Goal: Communication & Community: Answer question/provide support

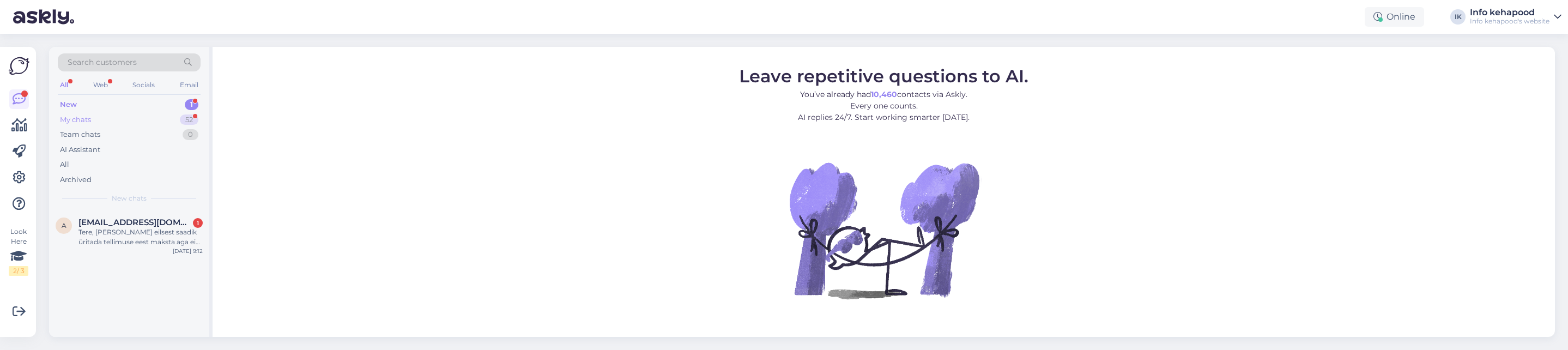
click at [172, 116] on div "My chats 52" at bounding box center [129, 120] width 143 height 15
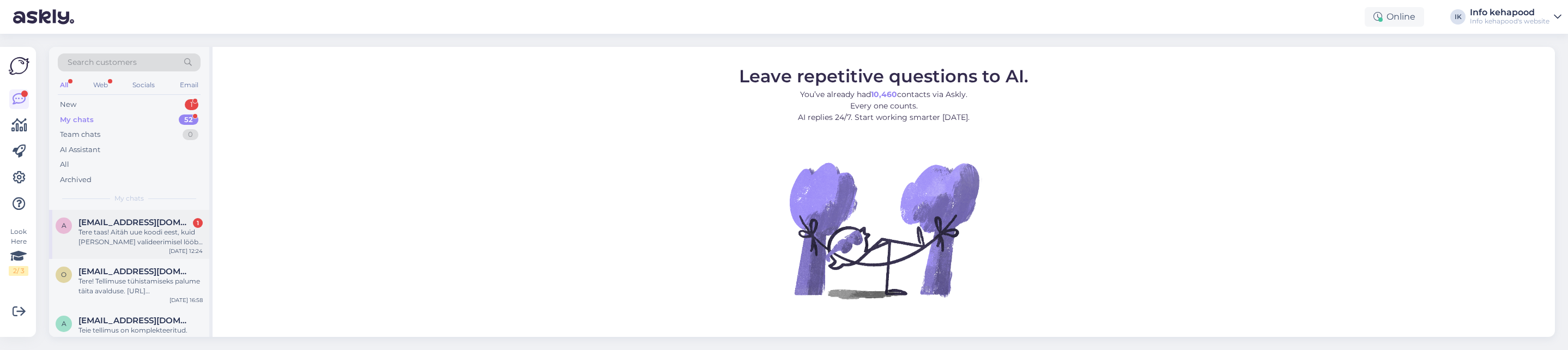
click at [110, 245] on div "Tere taas! Aitäh uue koodi eest, kuid [PERSON_NAME] valideerimisel lööb sama ve…" at bounding box center [141, 237] width 124 height 19
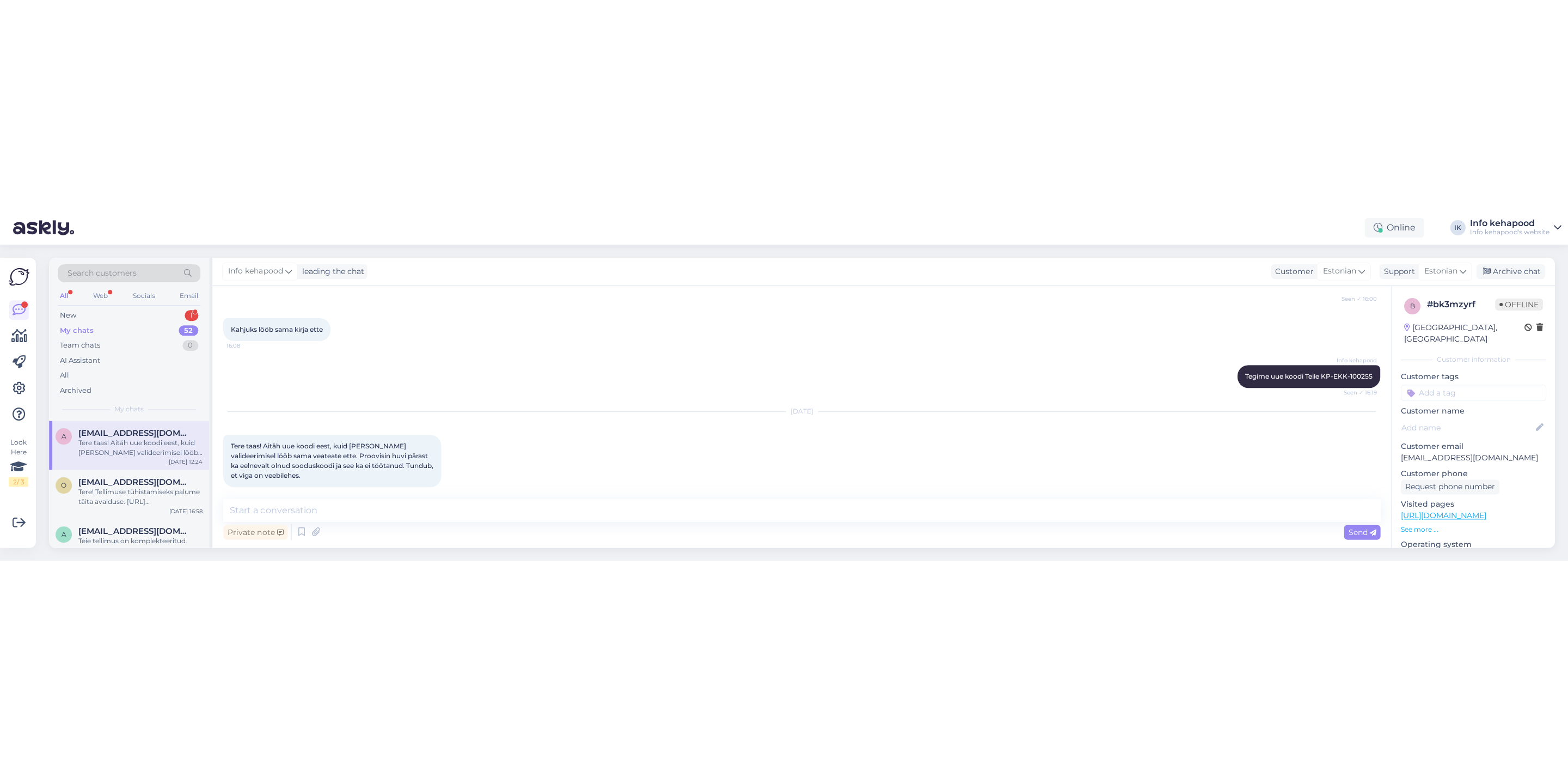
scroll to position [622, 0]
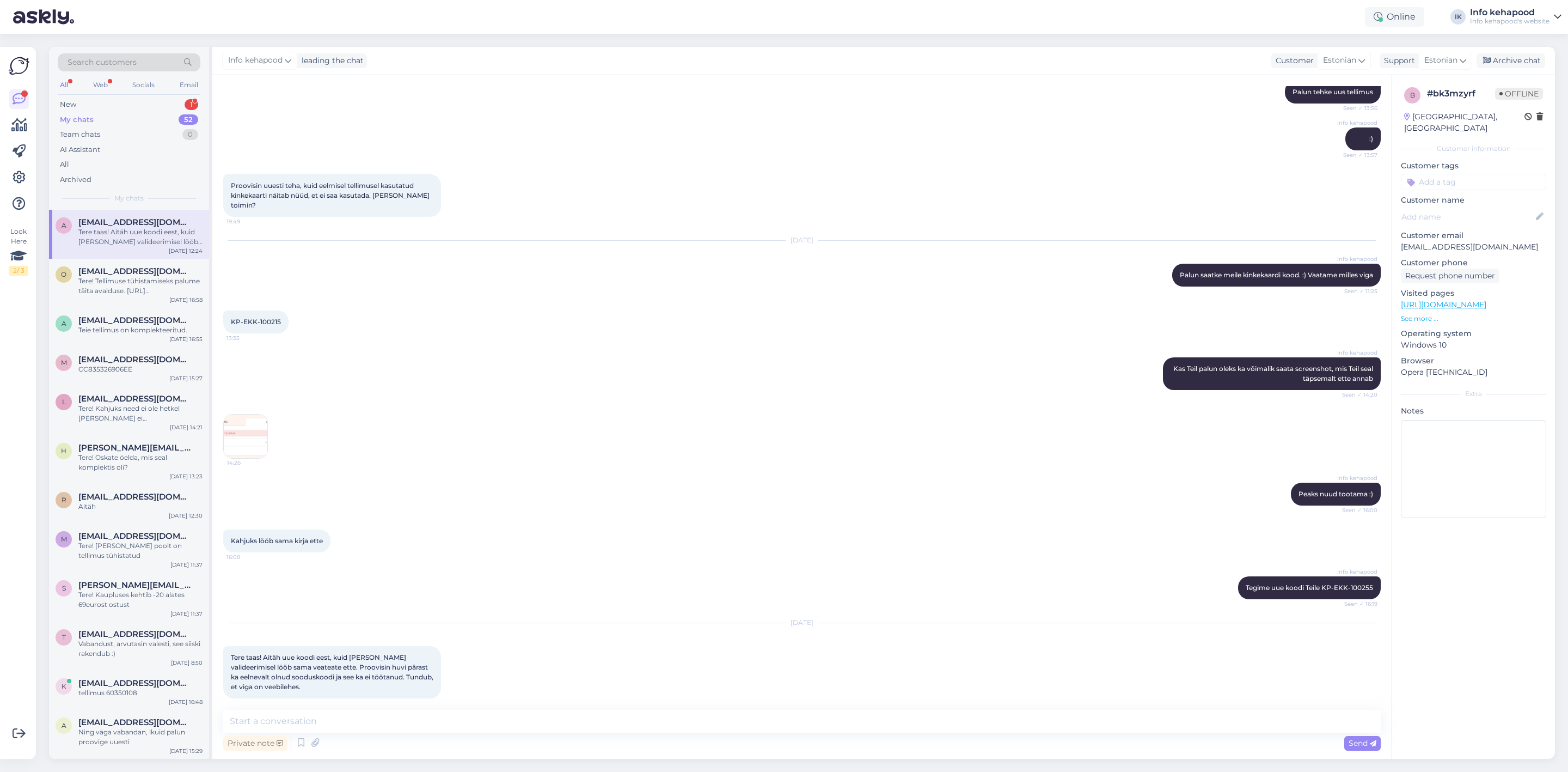
click at [228, 321] on img at bounding box center [246, 436] width 44 height 44
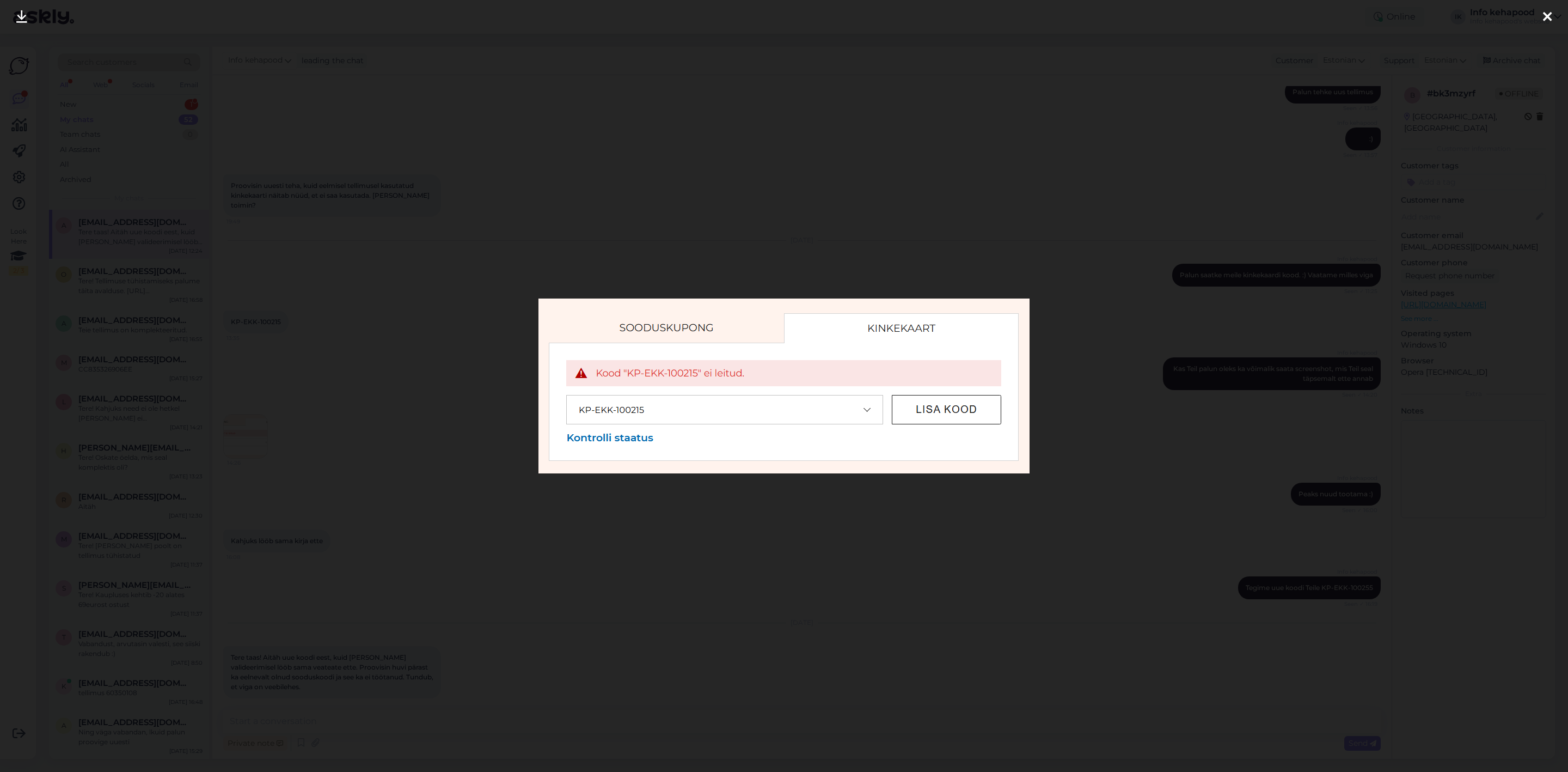
click at [1058, 229] on div at bounding box center [784, 386] width 1568 height 772
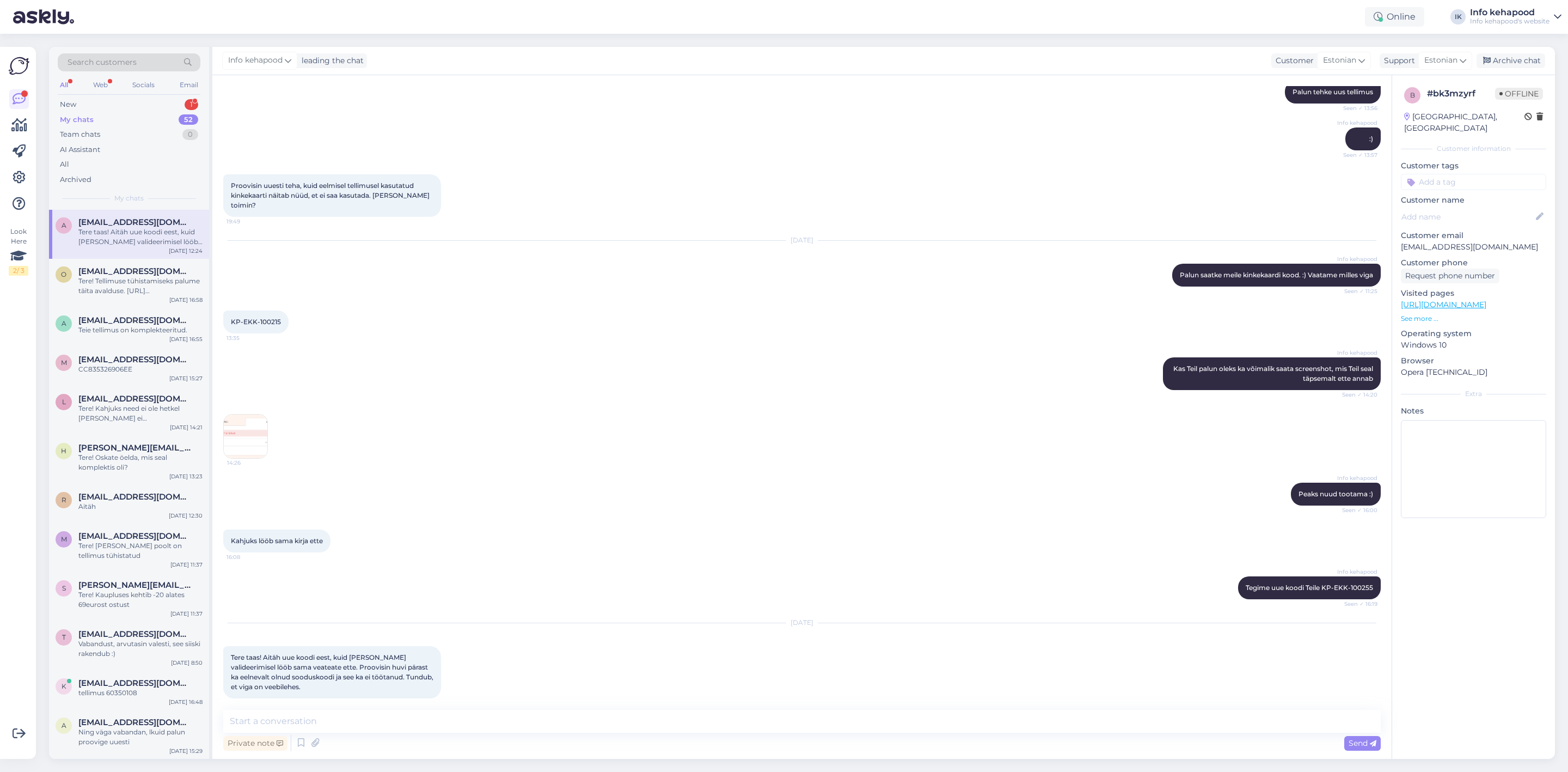
click at [466, 321] on div "Private note Send" at bounding box center [802, 743] width 1158 height 21
click at [481, 321] on div "Chat started [DATE] Tere! 22:58 Hello! AI Assistant Hello, how can we assist yo…" at bounding box center [802, 416] width 1180 height 684
click at [481, 321] on textarea at bounding box center [802, 720] width 1158 height 23
type textarea "t"
click at [403, 321] on textarea "Tere! Sisetan Teie tellimuse käsitsi." at bounding box center [802, 720] width 1158 height 23
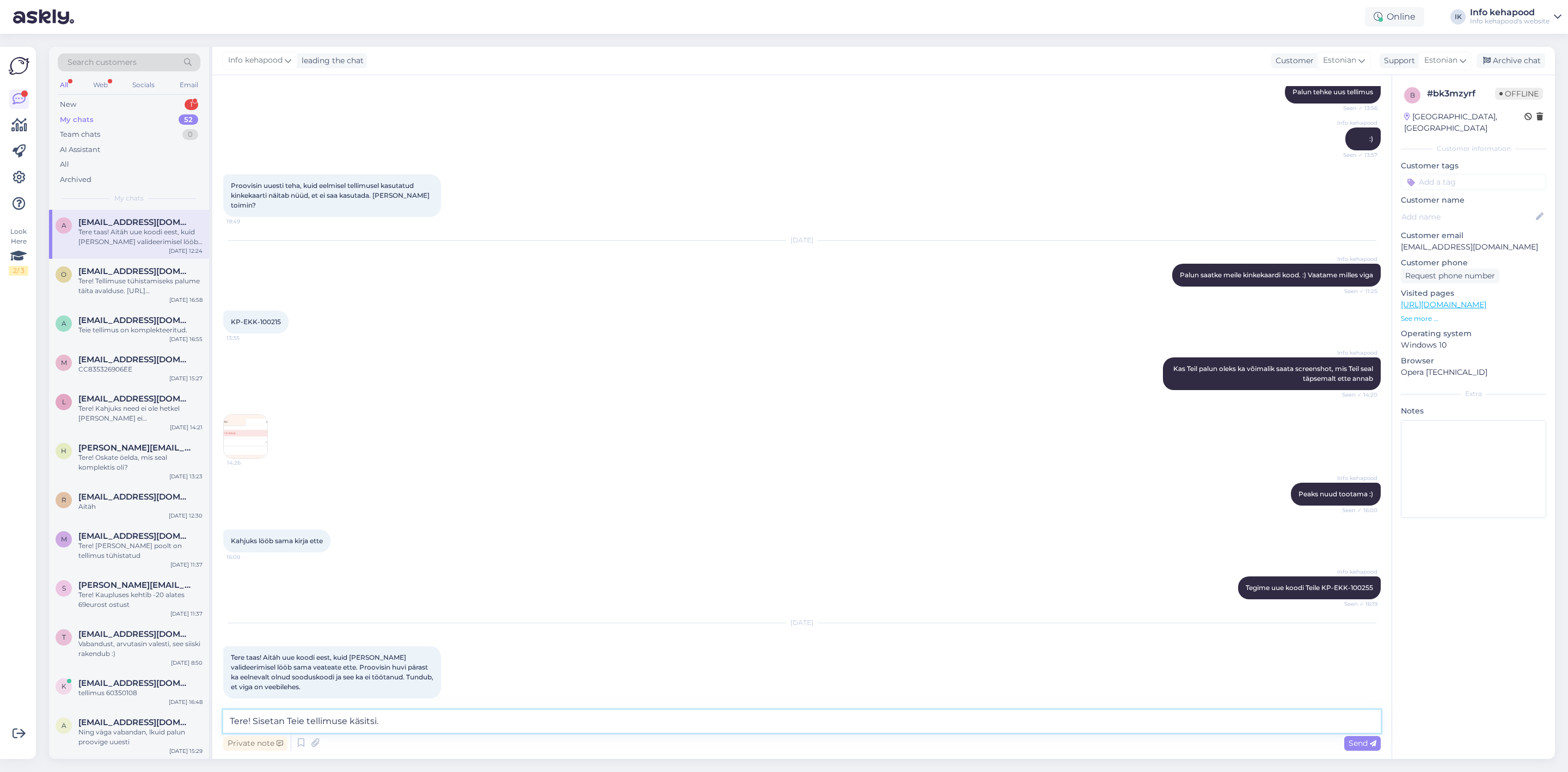
paste textarea "Tellimuseks on vajalikud allolevad andmed. 1. Kliendi nimi 1. Kliendi soovitud …"
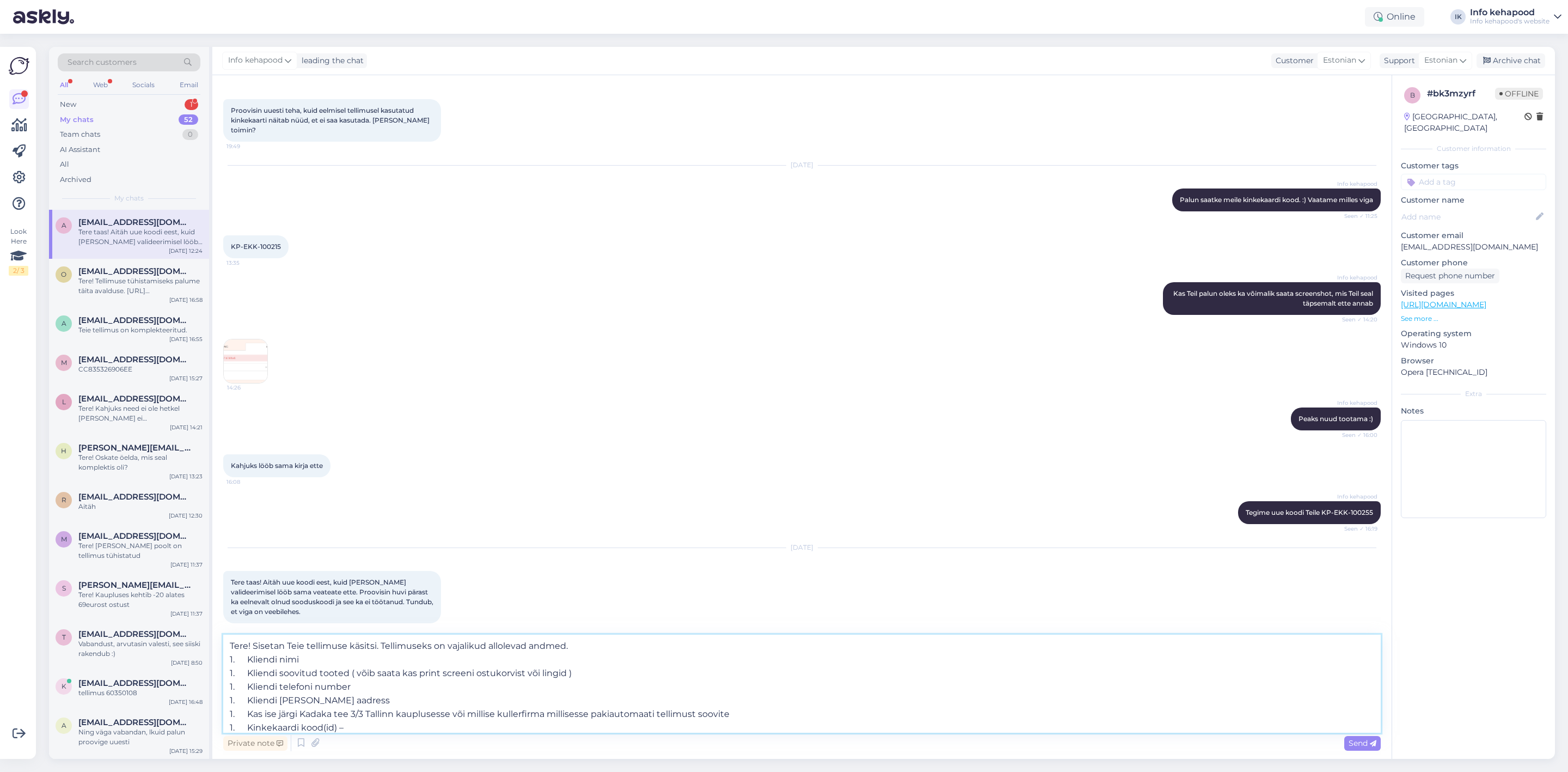
scroll to position [0, 0]
click at [608, 321] on textarea "Tere! Sisetan Teie tellimuse käsitsi. Tellimuseks on vajalikud allolevad andmed…" at bounding box center [802, 684] width 1158 height 98
type textarea "Tere! Sisetan Teie tellimuse käsitsi. Tellimuseks on vajalikud allolevad andmed…"
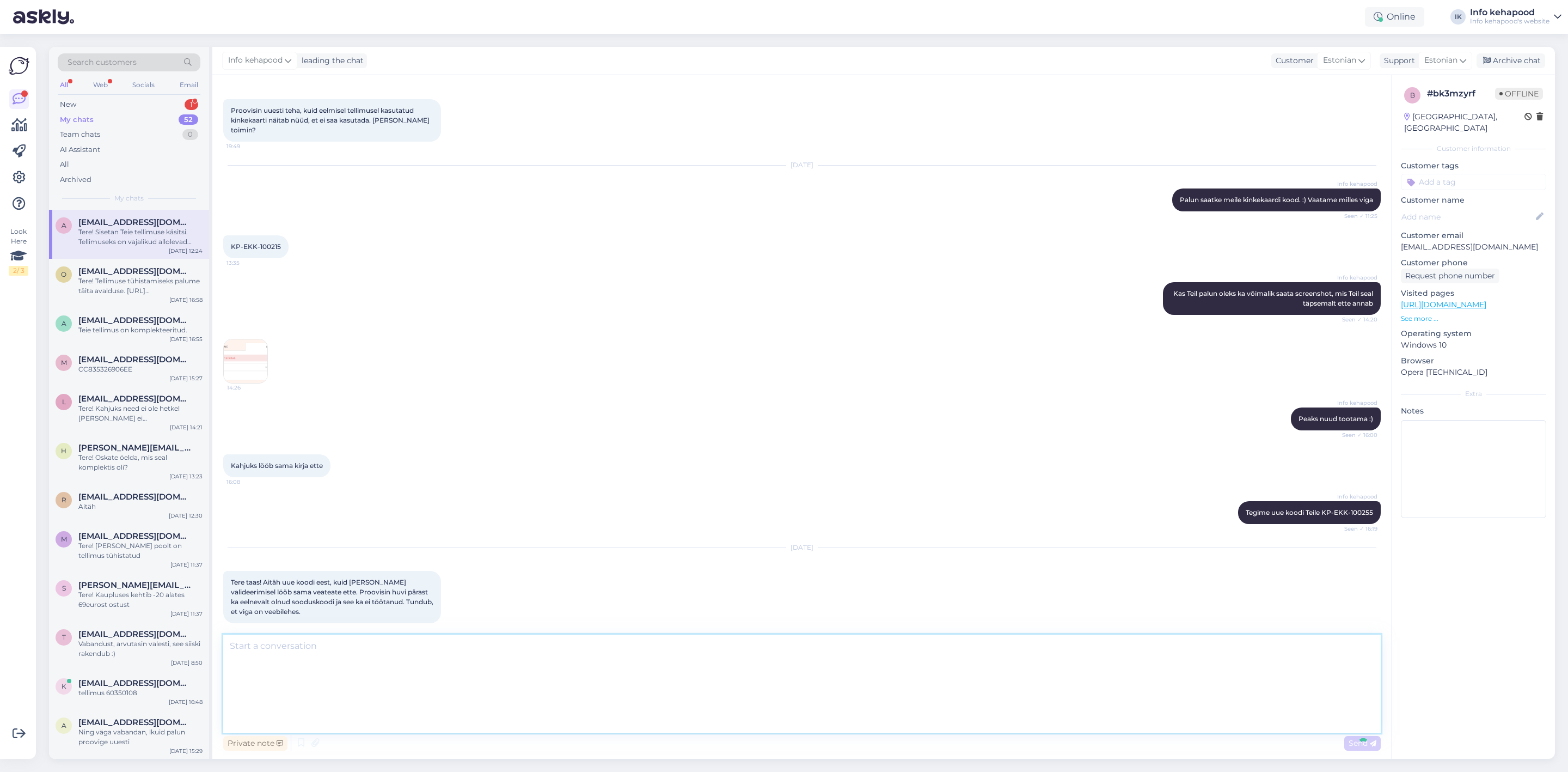
scroll to position [779, 0]
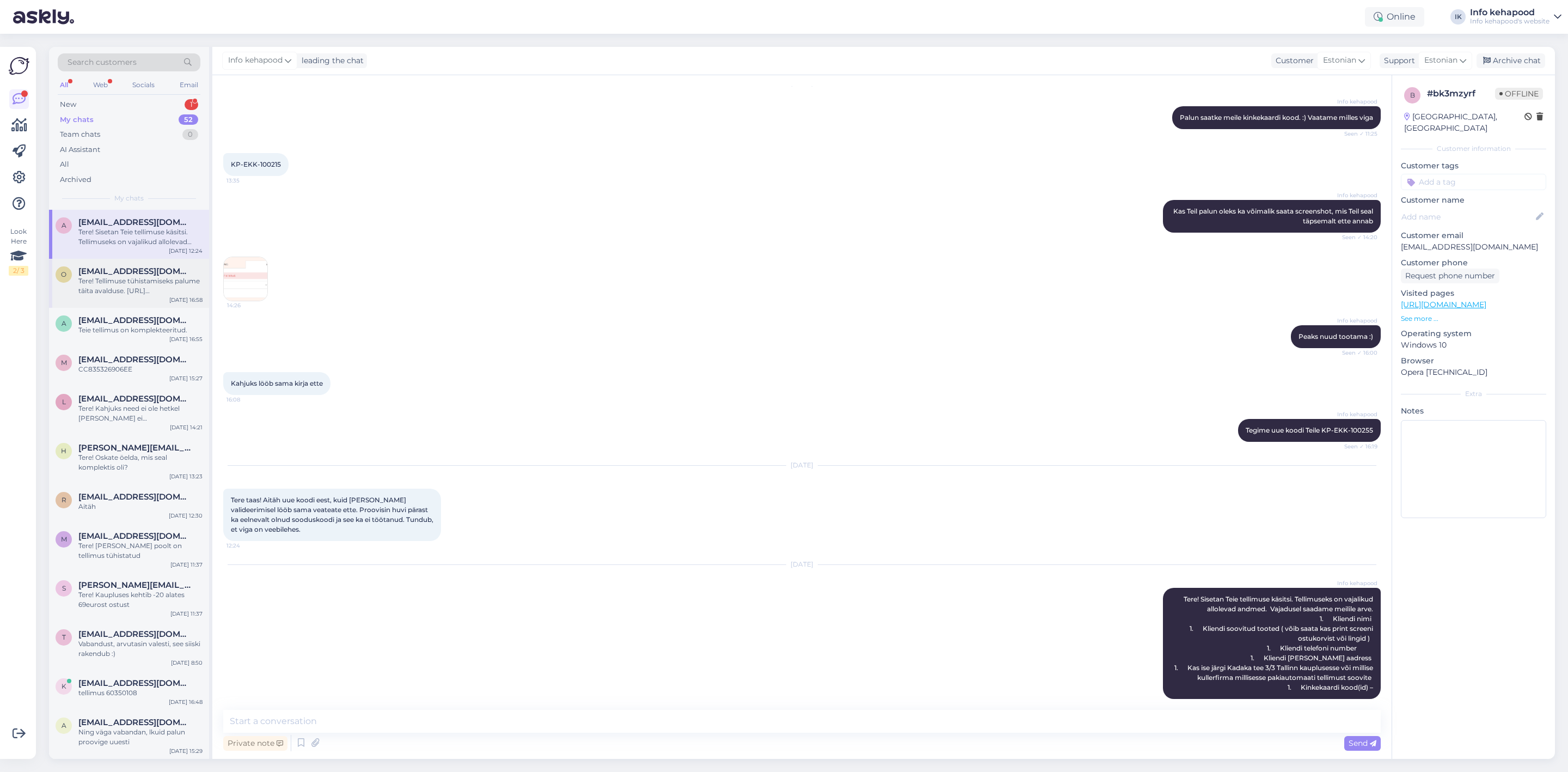
click at [176, 274] on div "[EMAIL_ADDRESS][DOMAIN_NAME]" at bounding box center [141, 271] width 124 height 10
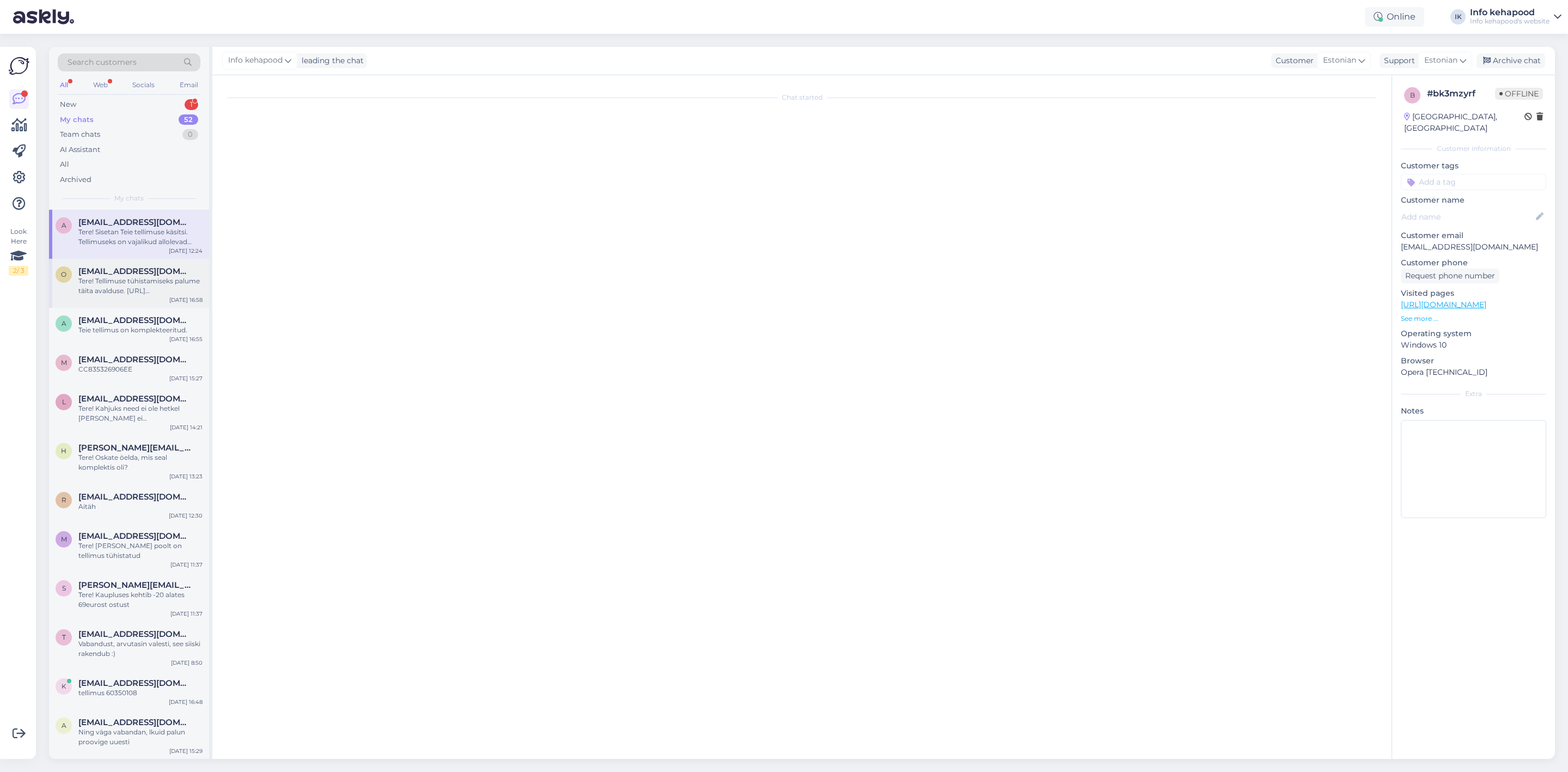
scroll to position [0, 0]
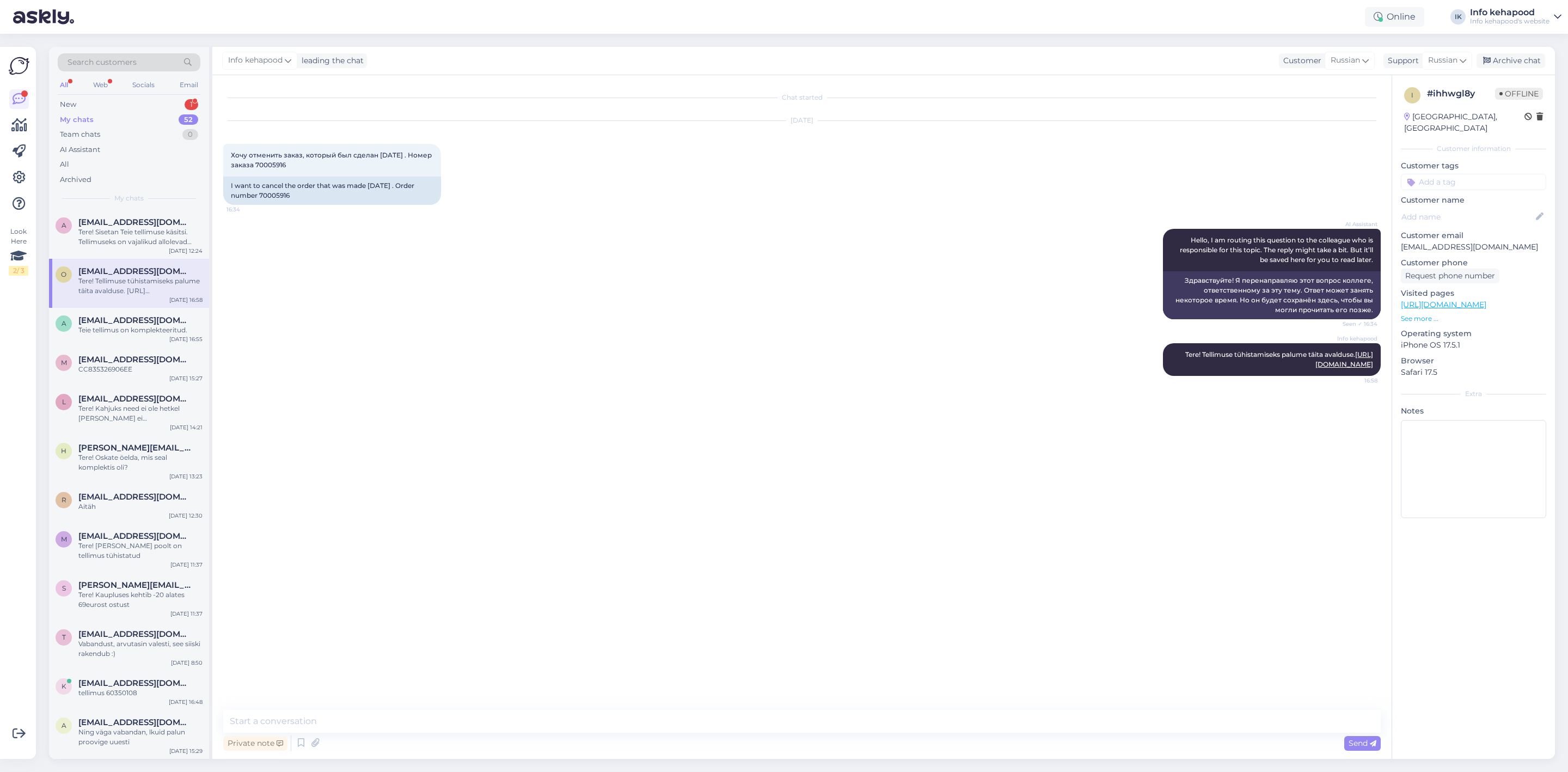
click at [108, 117] on div "My chats 52" at bounding box center [128, 120] width 143 height 15
click at [176, 116] on div "My chats 52" at bounding box center [128, 120] width 143 height 15
click at [175, 105] on div "New 1" at bounding box center [128, 105] width 143 height 15
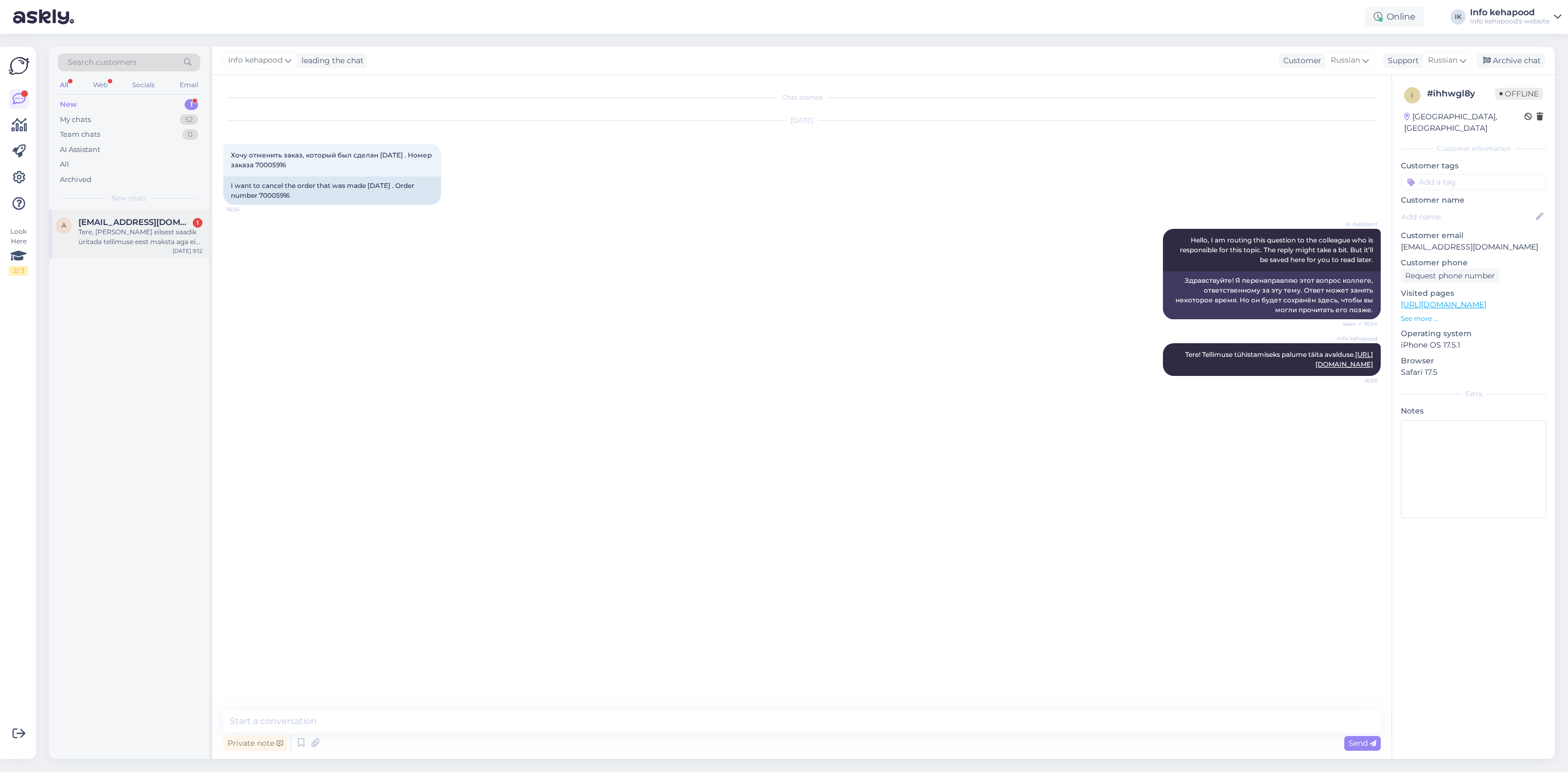
click at [148, 218] on span "[EMAIL_ADDRESS][DOMAIN_NAME]" at bounding box center [136, 222] width 114 height 10
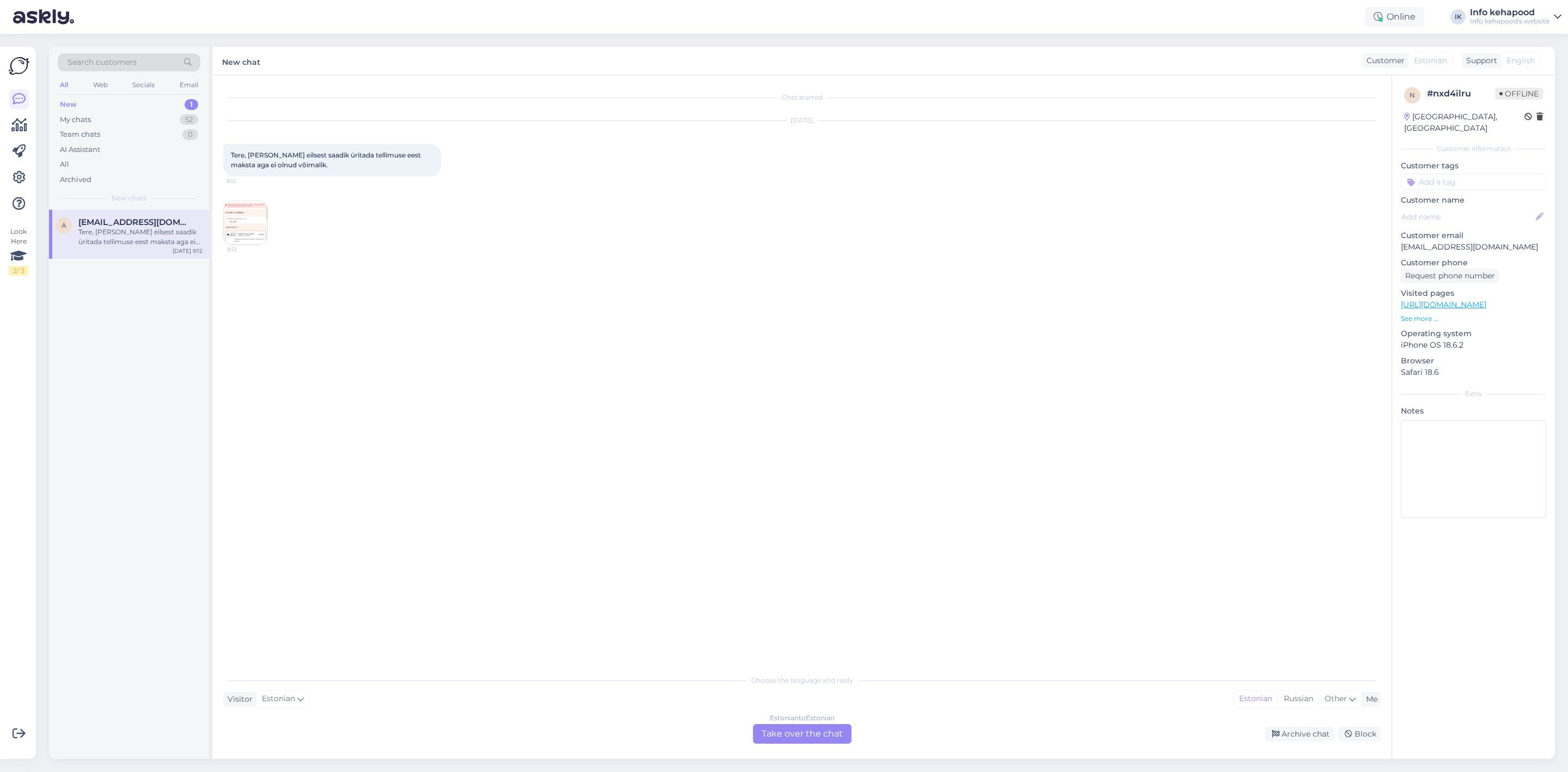
click at [243, 230] on img at bounding box center [246, 223] width 44 height 44
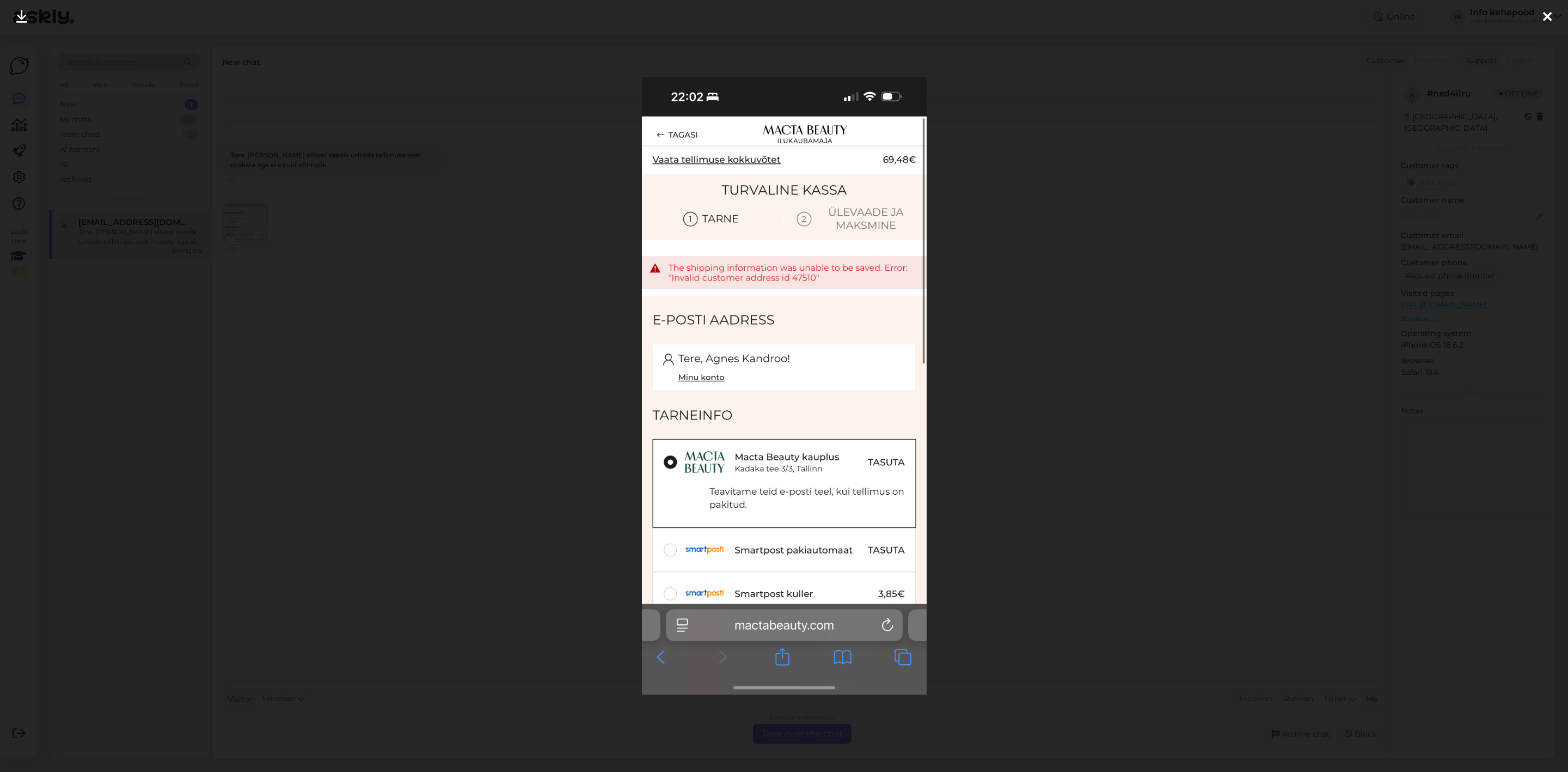
click at [1085, 321] on div at bounding box center [784, 386] width 1568 height 772
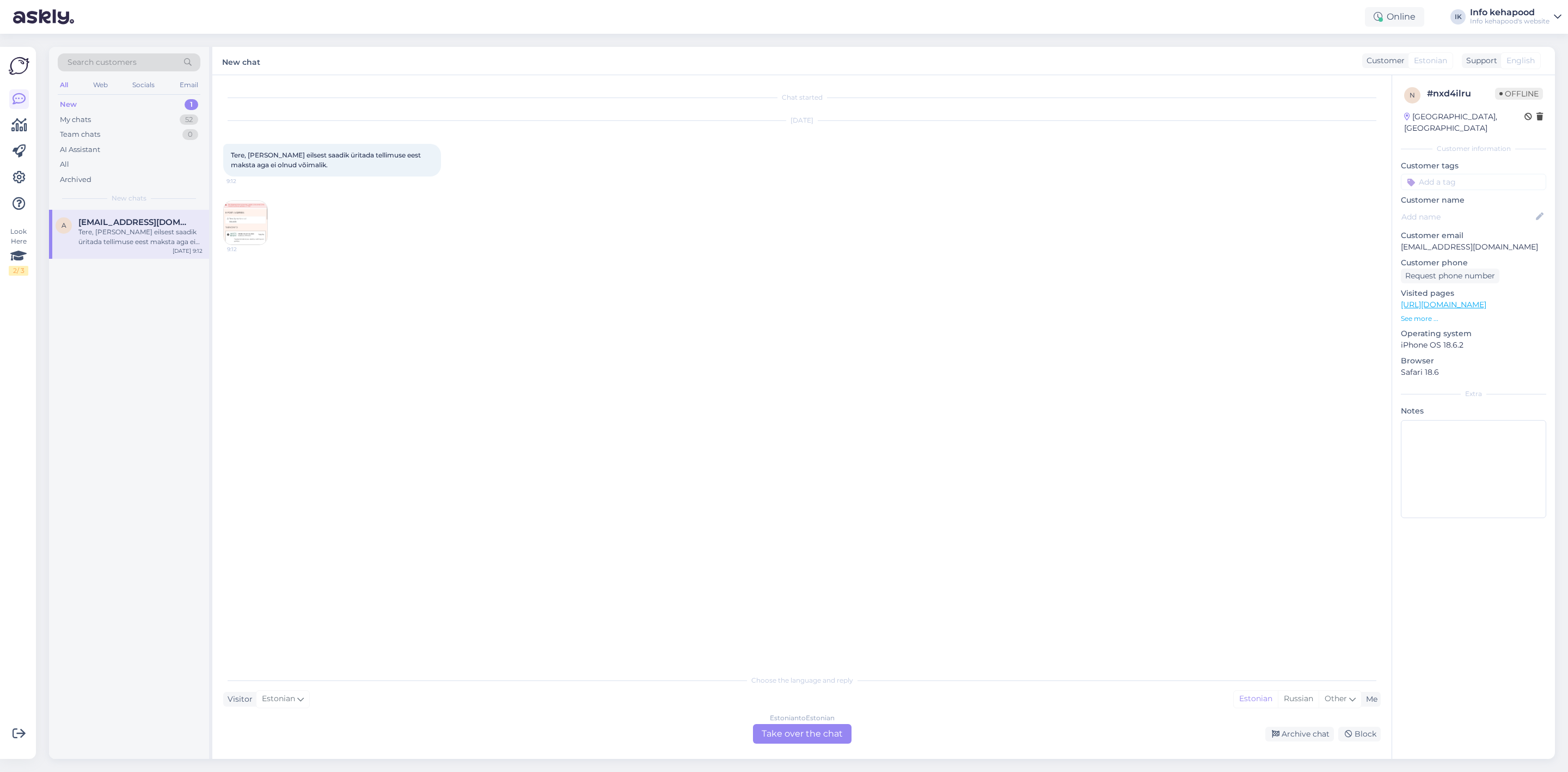
click at [265, 234] on img at bounding box center [246, 223] width 44 height 44
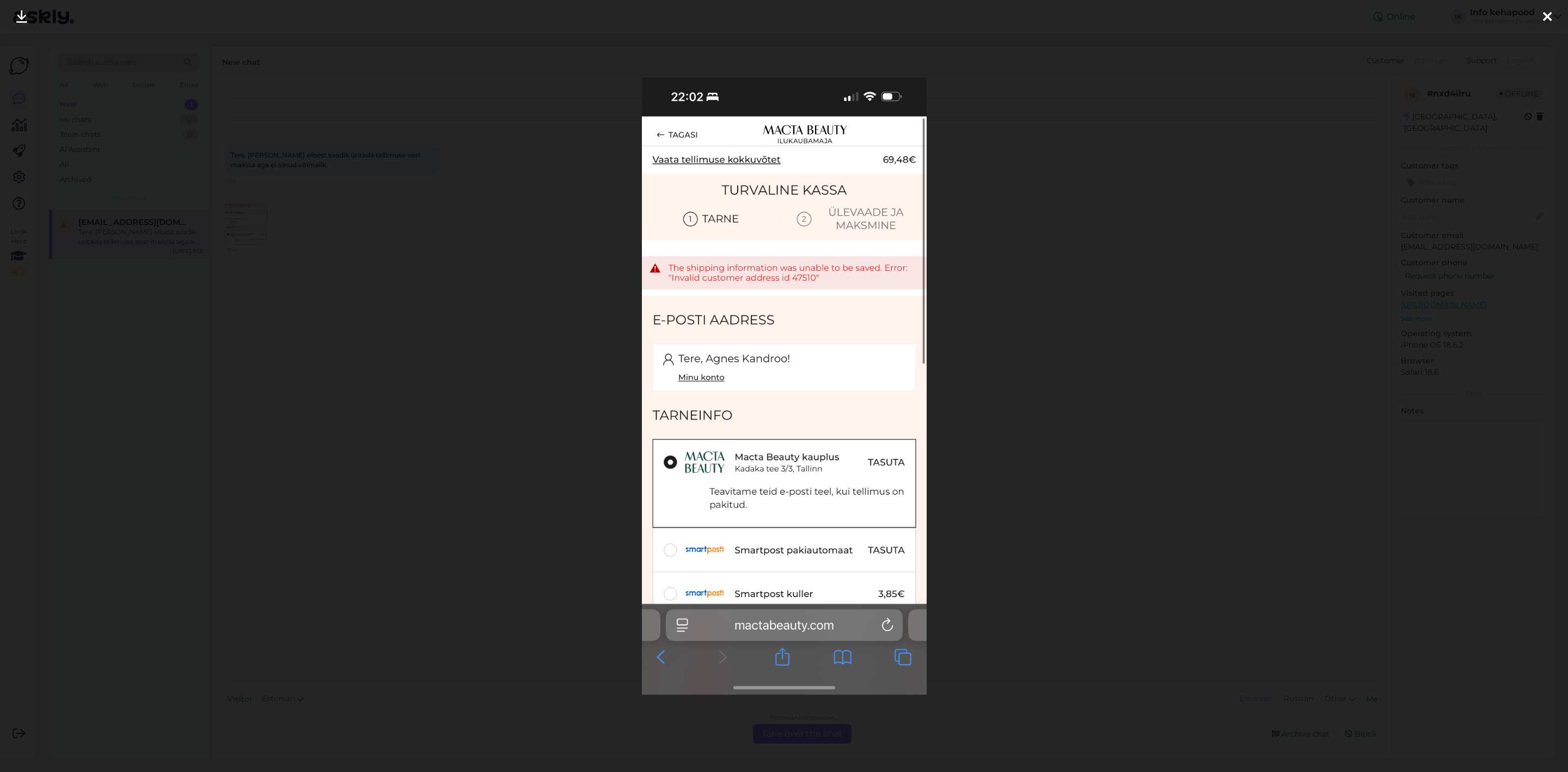
click at [323, 254] on div at bounding box center [784, 386] width 1568 height 772
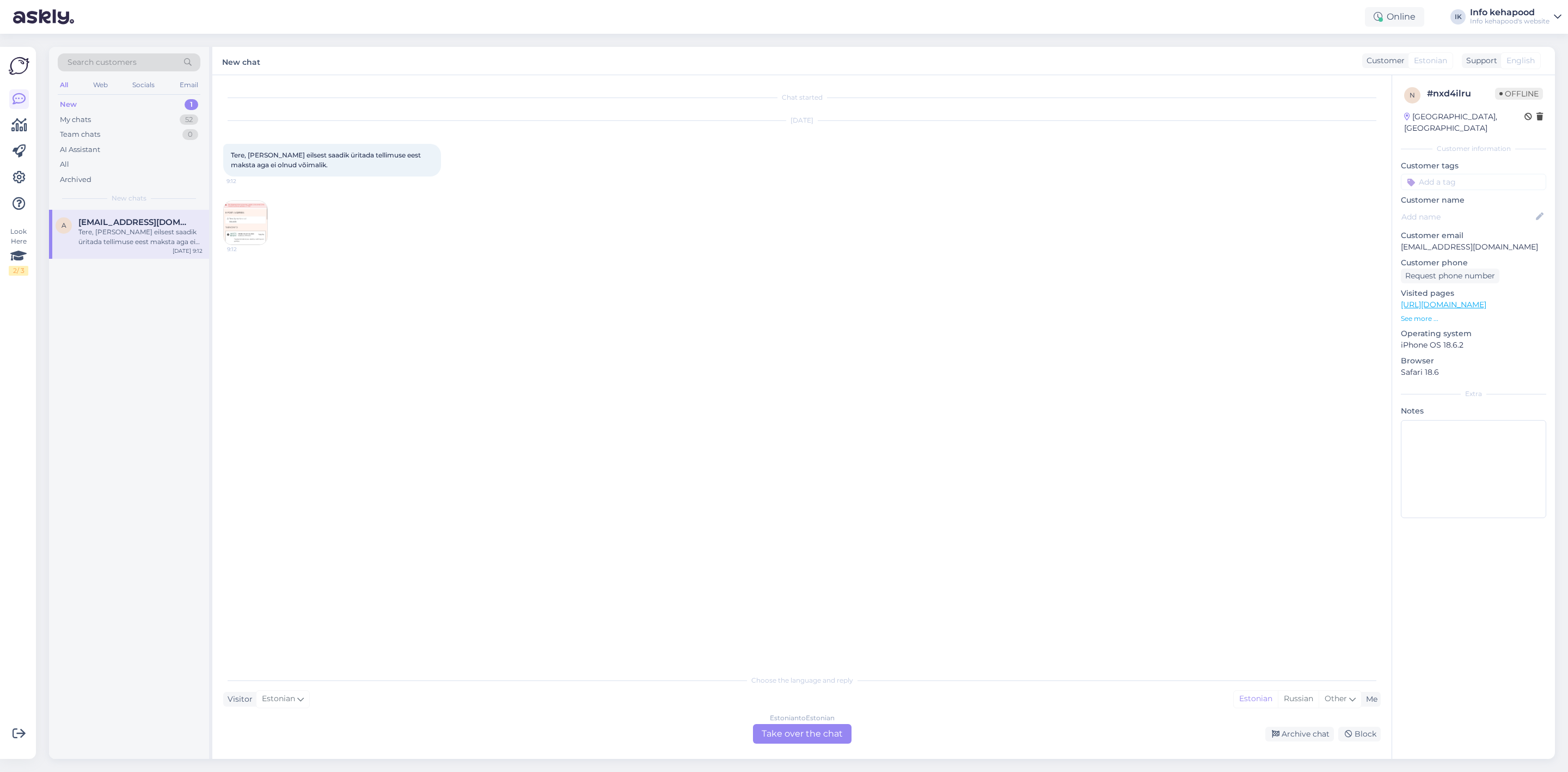
click at [777, 321] on div "Estonian to Estonian Take over the chat" at bounding box center [802, 733] width 99 height 19
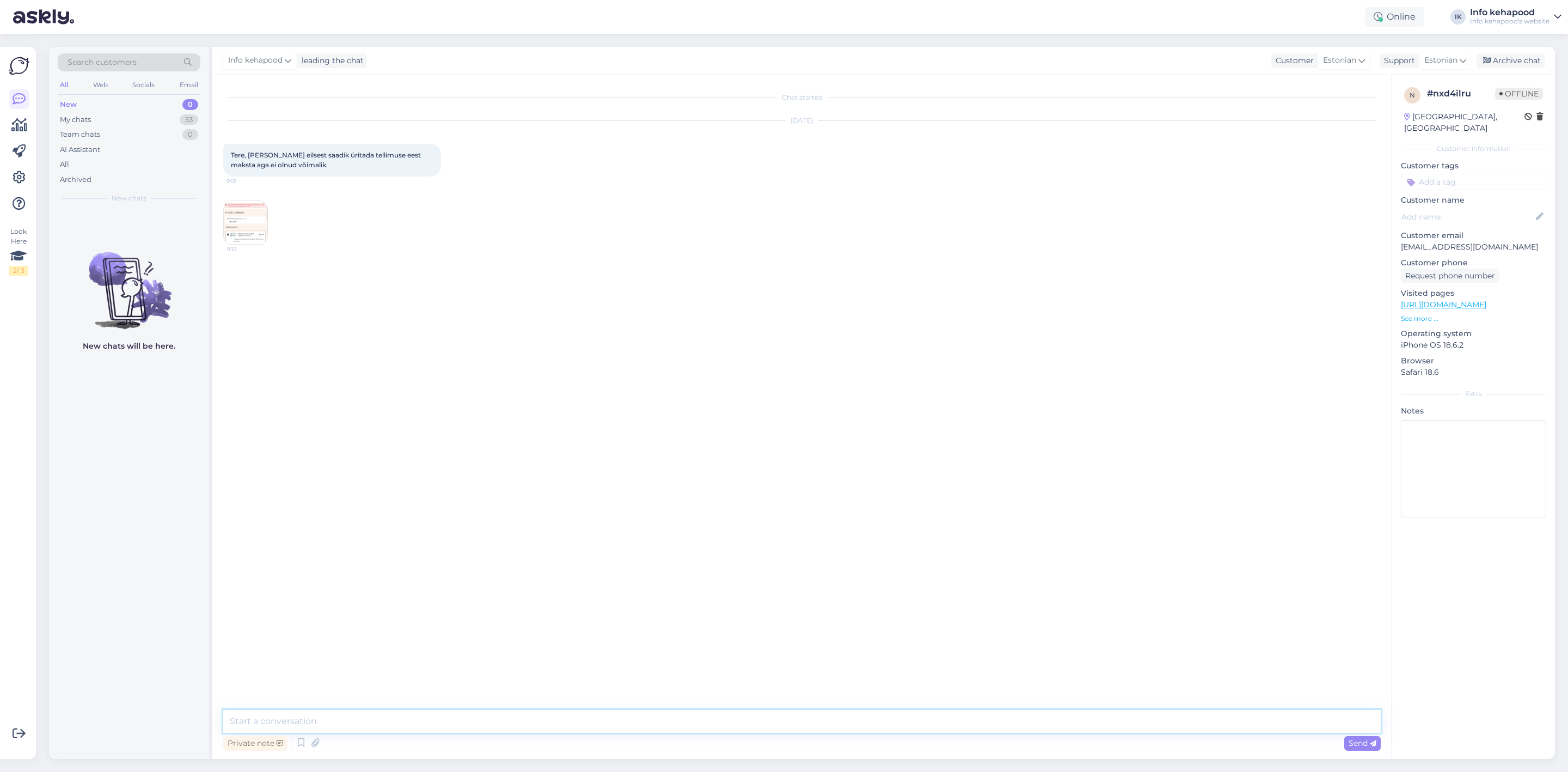
click at [427, 321] on textarea at bounding box center [802, 720] width 1158 height 23
click at [241, 239] on img at bounding box center [246, 223] width 44 height 44
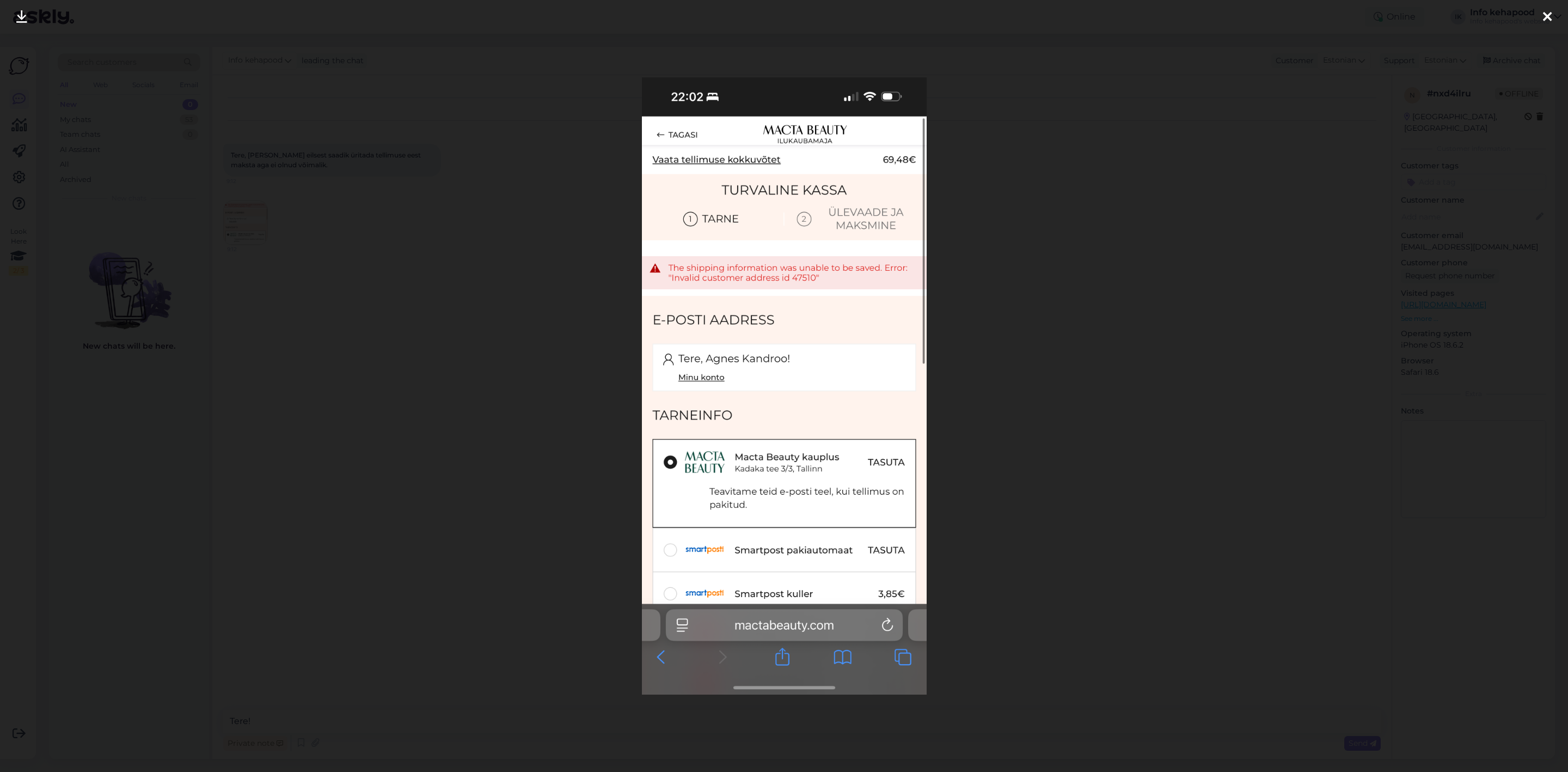
click at [1101, 321] on div at bounding box center [784, 386] width 1568 height 772
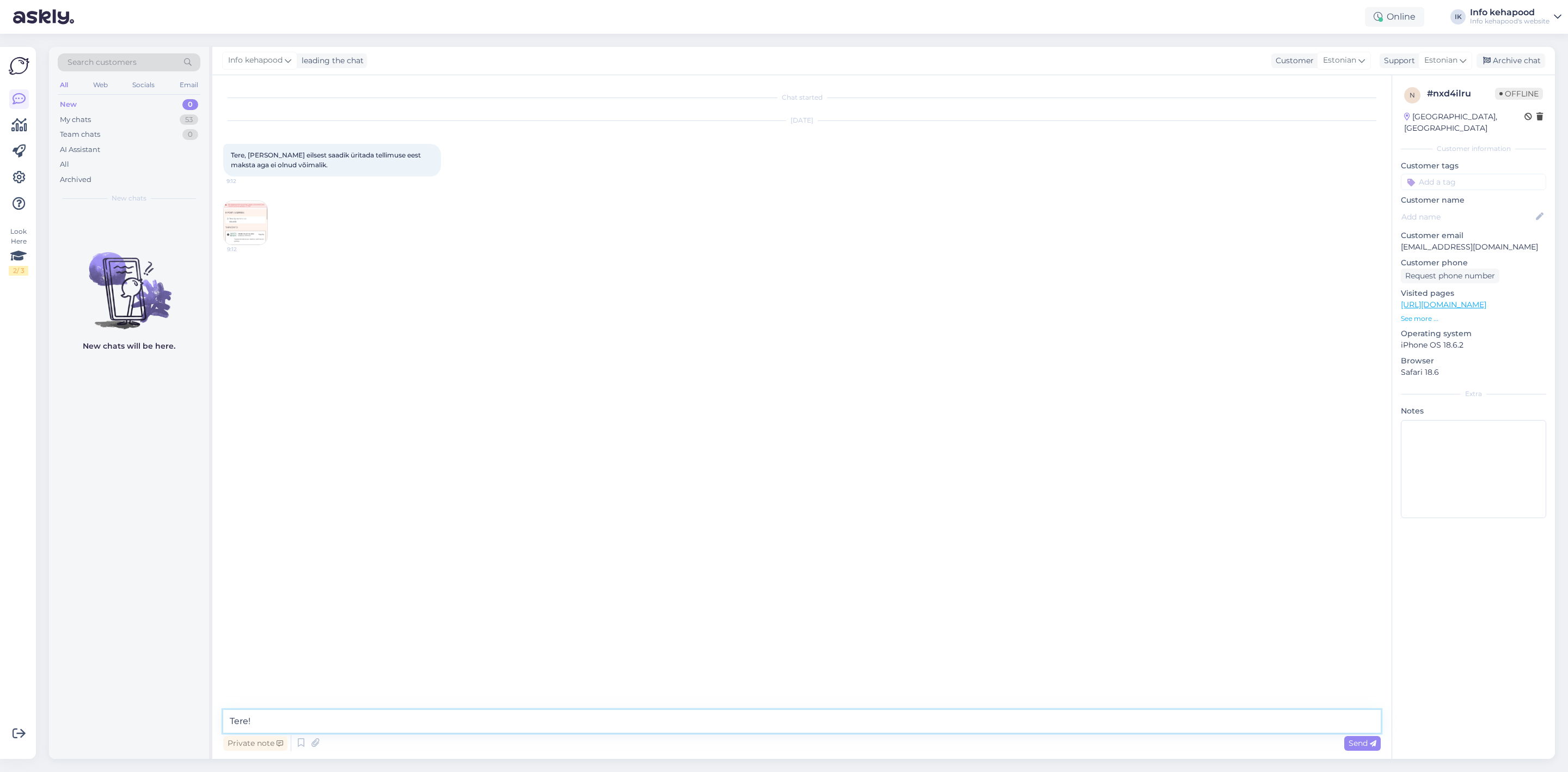
click at [473, 321] on textarea "Tere!" at bounding box center [802, 720] width 1158 height 23
click at [243, 214] on img at bounding box center [246, 223] width 44 height 44
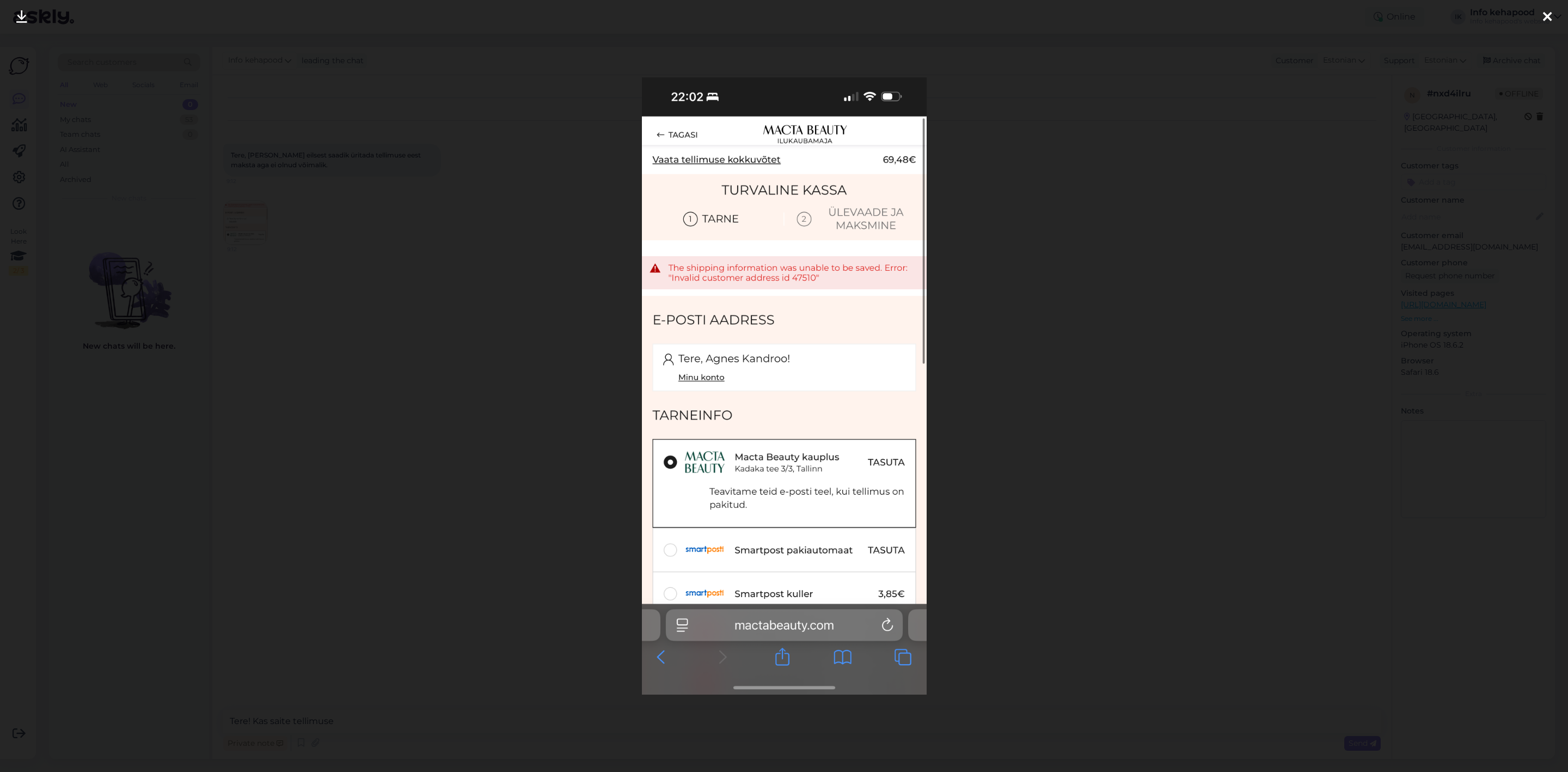
click at [1267, 279] on div at bounding box center [784, 386] width 1568 height 772
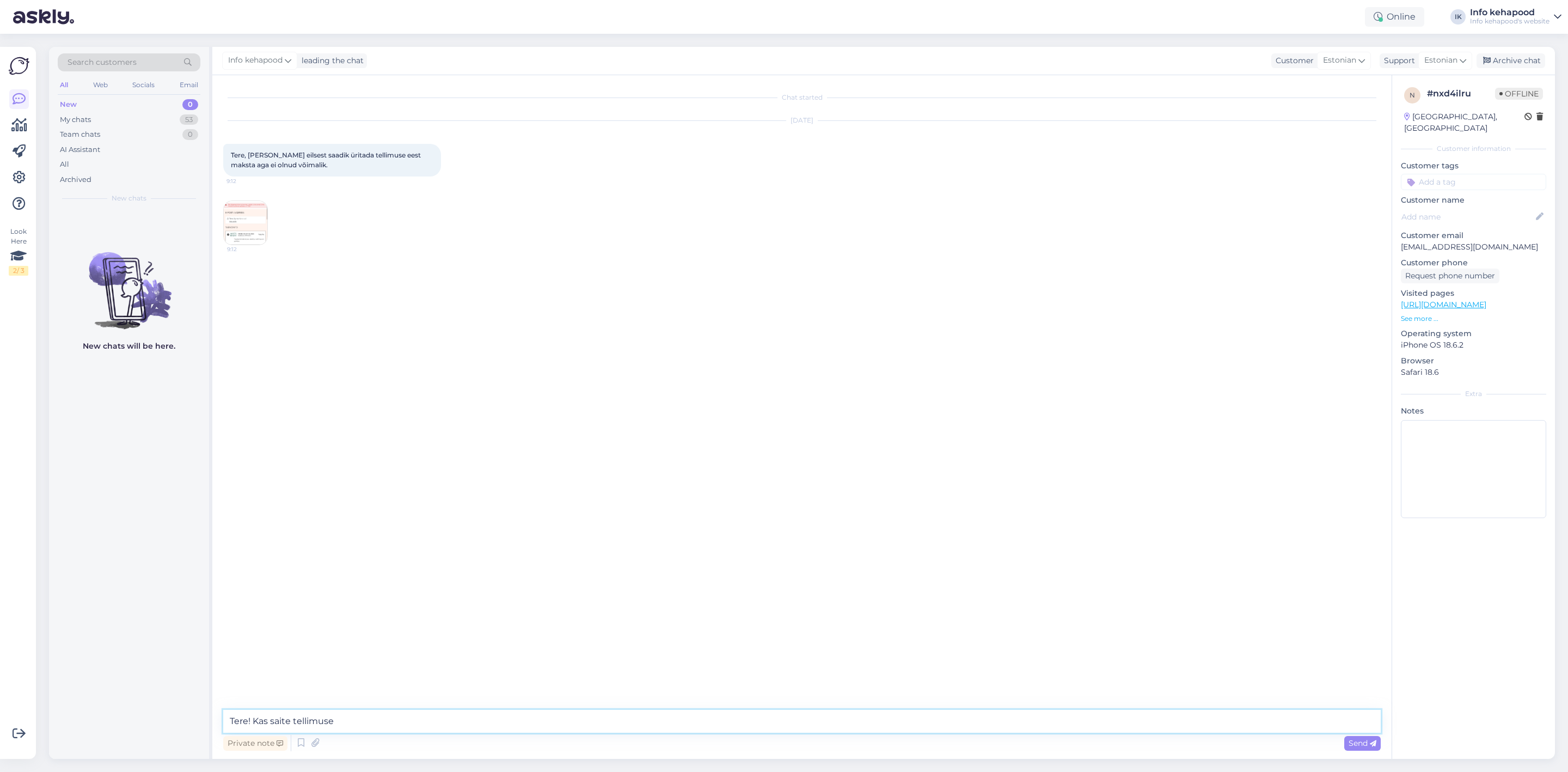
click at [412, 321] on textarea "Tere! Kas saite tellimuse" at bounding box center [802, 720] width 1158 height 23
click at [392, 321] on textarea "Tere! Kas saite tellimuse tööse [PERSON_NAME] maksmiseta?" at bounding box center [802, 720] width 1158 height 23
click at [507, 321] on textarea "Tere! Kas saite tellimuse tööse [PERSON_NAME] maksmiseta?" at bounding box center [802, 720] width 1158 height 23
click at [538, 321] on textarea "Tere! Kas saite tellimuse tööse [PERSON_NAME] maksmiseta? Tellimus j" at bounding box center [802, 720] width 1158 height 23
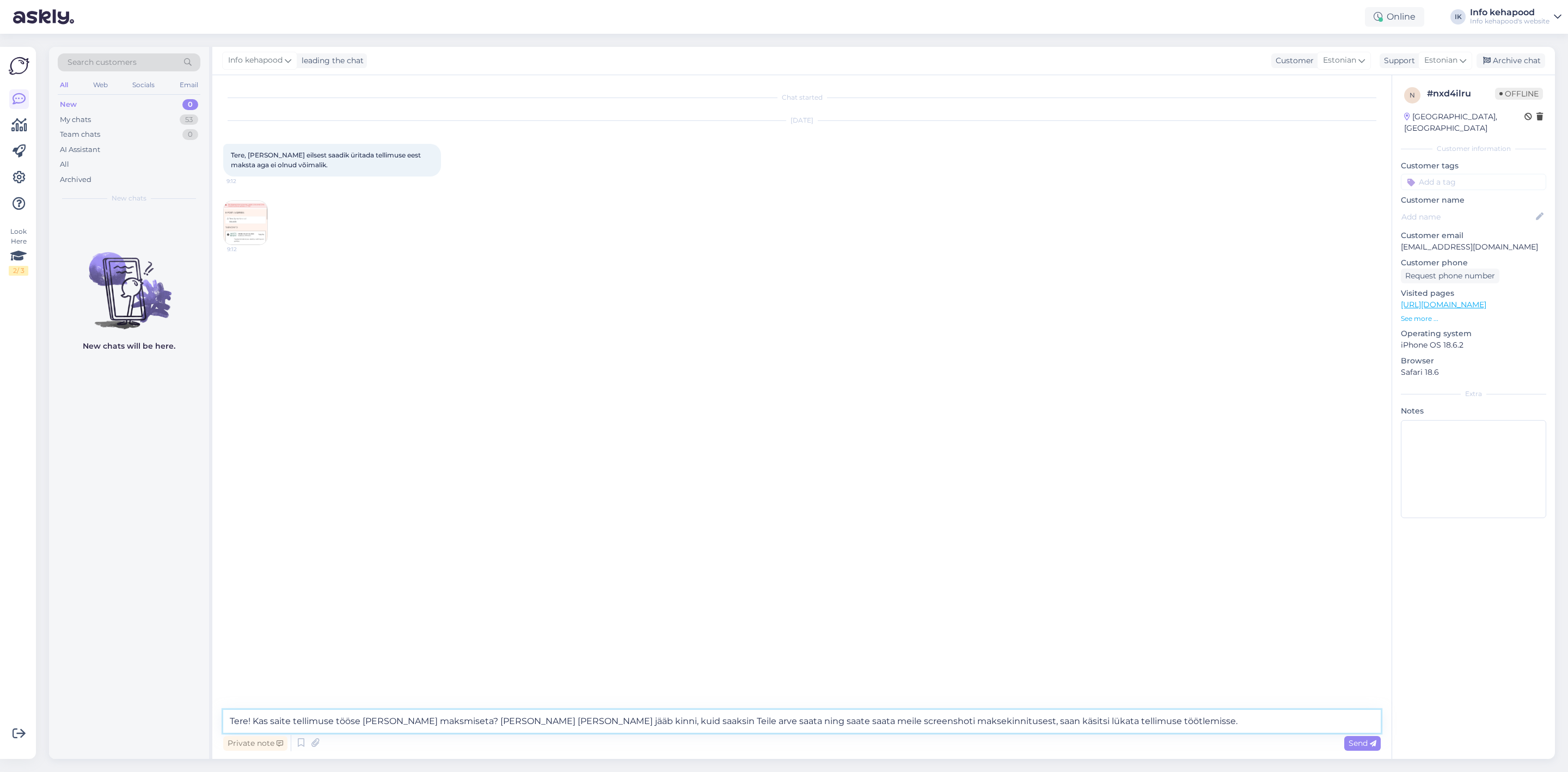
drag, startPoint x: 934, startPoint y: 723, endPoint x: 1105, endPoint y: 717, distance: 171.1
click at [1105, 321] on textarea "Tere! Kas saite tellimuse tööse [PERSON_NAME] maksmiseta? [PERSON_NAME] [PERSON…" at bounding box center [802, 720] width 1158 height 23
click at [573, 321] on textarea "Tere! Kas saite tellimuse tööse [PERSON_NAME] maksmiseta? [PERSON_NAME] [PERSON…" at bounding box center [802, 720] width 1158 height 23
paste textarea "saan käsitsi lükata tellimuse töötlemisse"
click at [774, 321] on textarea "Tere! Kas saite tellimuse tööse [PERSON_NAME] maksmiseta? [PERSON_NAME] [PERSON…" at bounding box center [802, 720] width 1158 height 23
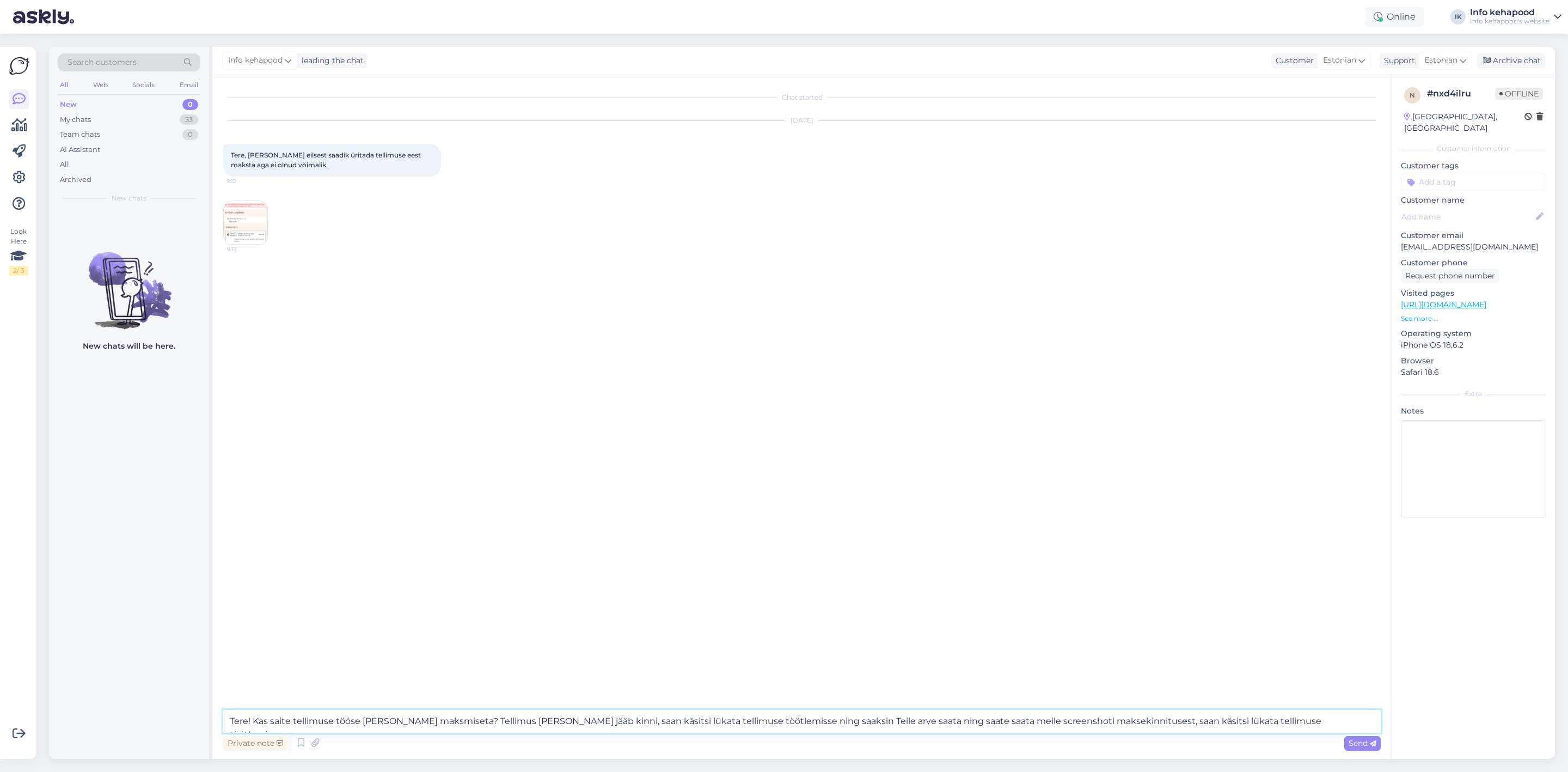
click at [877, 321] on textarea "Tere! Kas saite tellimuse tööse [PERSON_NAME] maksmiseta? Tellimus [PERSON_NAME…" at bounding box center [802, 720] width 1158 height 23
drag, startPoint x: 828, startPoint y: 722, endPoint x: 833, endPoint y: 717, distance: 7.1
click at [828, 321] on textarea "Tere! Kas saite tellimuse tööse [PERSON_NAME] maksmiseta? Tellimus [PERSON_NAME…" at bounding box center [802, 720] width 1158 height 23
drag, startPoint x: 950, startPoint y: 720, endPoint x: 877, endPoint y: 722, distance: 73.0
click at [877, 321] on textarea "Tere! Kas saite tellimuse tööse [PERSON_NAME] maksmiseta? Tellimus [PERSON_NAME…" at bounding box center [802, 720] width 1158 height 23
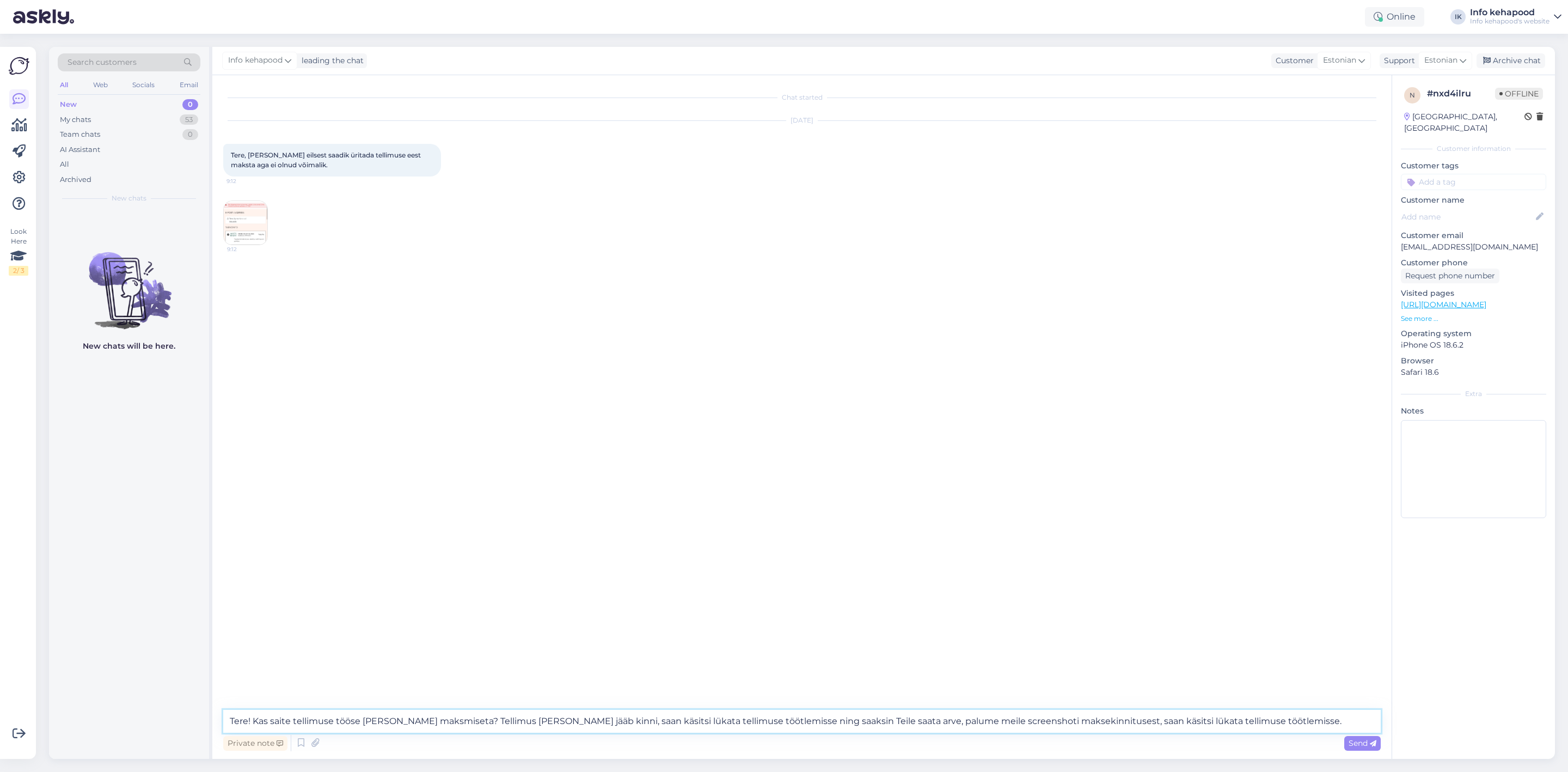
click at [936, 321] on textarea "Tere! Kas saite tellimuse tööse [PERSON_NAME] maksmiseta? Tellimus [PERSON_NAME…" at bounding box center [802, 720] width 1158 height 23
click at [938, 321] on textarea "Tere! Kas saite tellimuse tööse [PERSON_NAME] maksmiseta? Tellimus [PERSON_NAME…" at bounding box center [802, 720] width 1158 height 23
click at [1021, 321] on textarea "Tere! Kas saite tellimuse tööse [PERSON_NAME] maksmiseta? Tellimus [PERSON_NAME…" at bounding box center [802, 720] width 1158 height 23
drag, startPoint x: 1094, startPoint y: 722, endPoint x: 1296, endPoint y: 722, distance: 202.0
click at [1296, 321] on textarea "Tere! Kas saite tellimuse tööse [PERSON_NAME] maksmiseta? Tellimus [PERSON_NAME…" at bounding box center [802, 720] width 1158 height 23
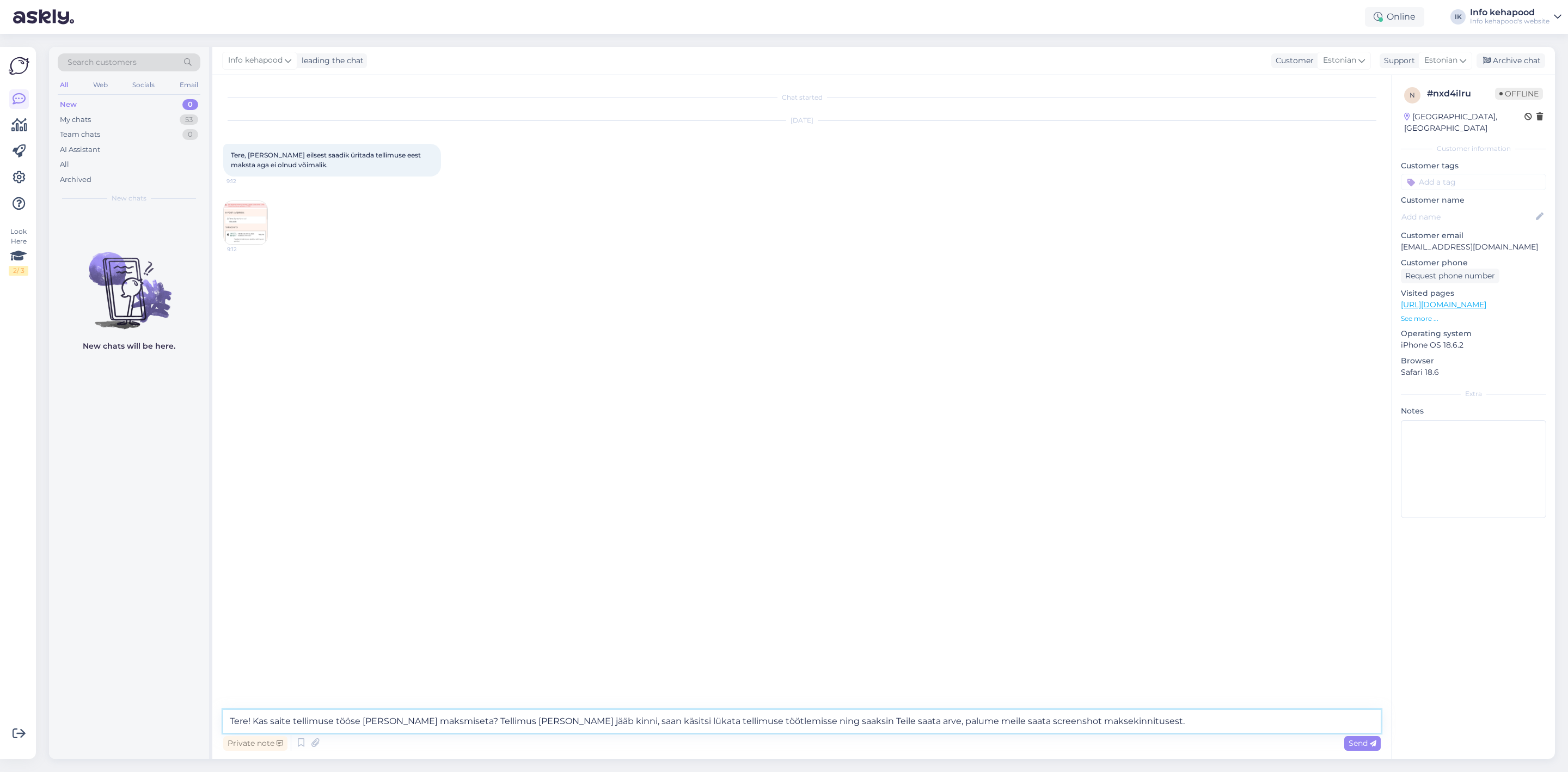
click at [887, 321] on textarea "Tere! Kas saite tellimuse tööse [PERSON_NAME] maksmiseta? Tellimus [PERSON_NAME…" at bounding box center [802, 720] width 1158 height 23
click at [1134, 321] on textarea "Tere! Kas saite tellimuse tööse [PERSON_NAME] maksmiseta? Tellimus [PERSON_NAME…" at bounding box center [802, 720] width 1158 height 23
click at [913, 321] on textarea "Tere! Kas saite tellimuse tööse [PERSON_NAME] maksmiseta? Tellimus [PERSON_NAME…" at bounding box center [802, 720] width 1158 height 23
type textarea "Tere! Kas saite tellimuse tööse [PERSON_NAME] maksmiseta? Tellimus [PERSON_NAME…"
click at [1344, 321] on div "Send" at bounding box center [1362, 743] width 37 height 15
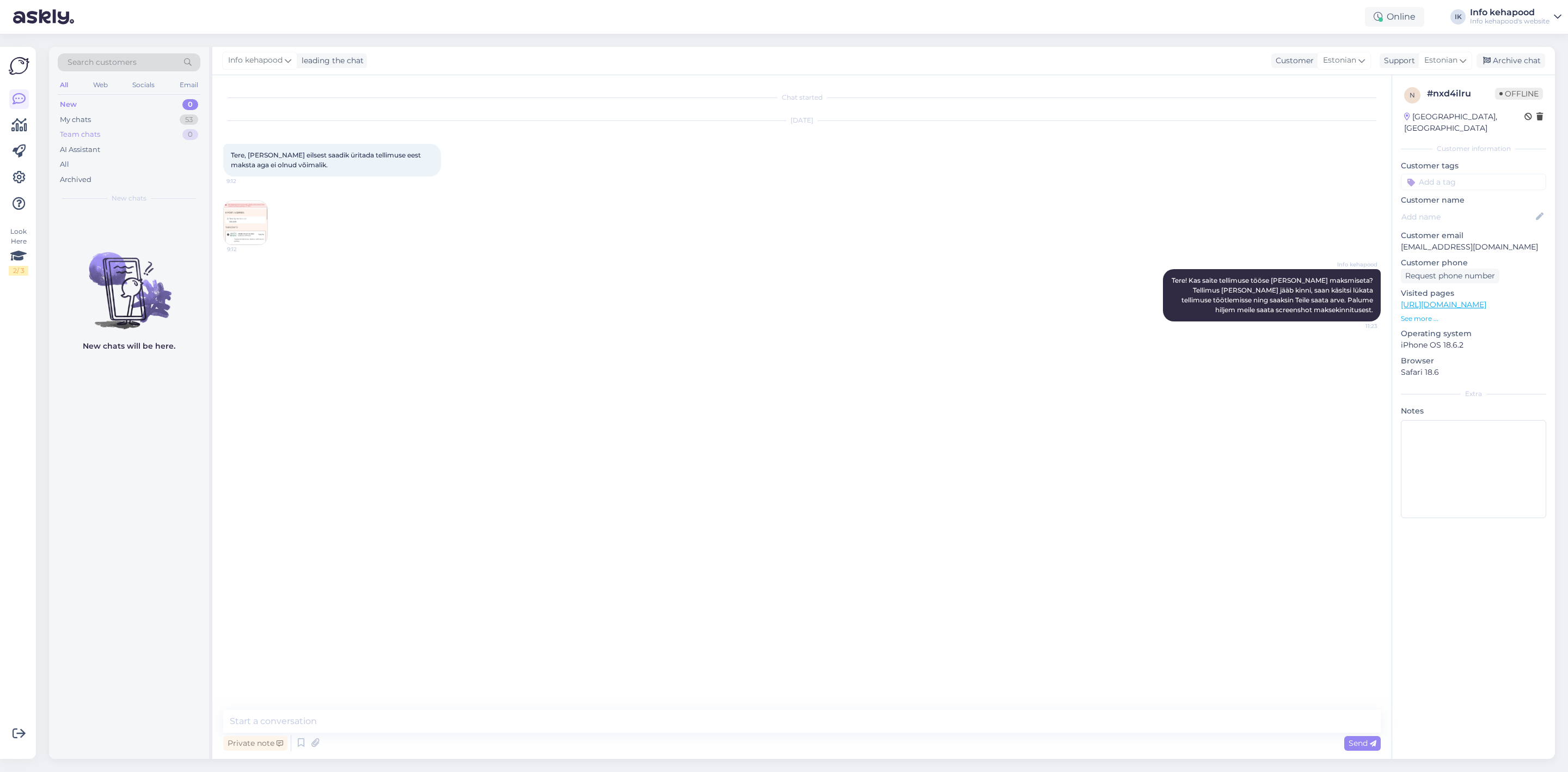
click at [131, 128] on div "Team chats 0" at bounding box center [128, 135] width 143 height 15
